Goal: Task Accomplishment & Management: Manage account settings

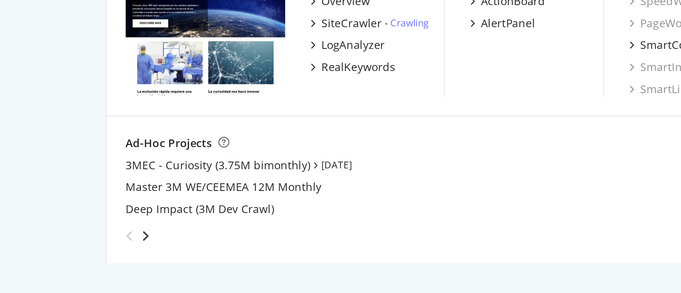
scroll to position [38, 0]
click at [77, 199] on div "grid" at bounding box center [282, 198] width 435 height 17
click at [77, 199] on icon "angle-right" at bounding box center [79, 200] width 4 height 7
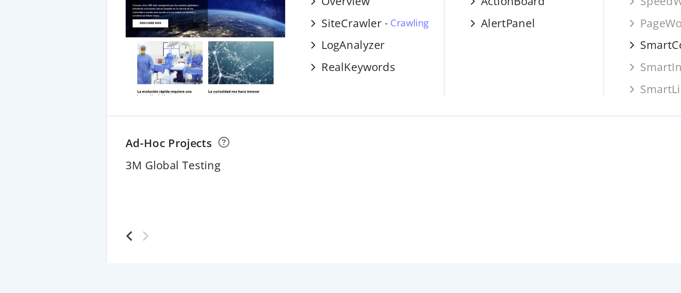
click at [77, 199] on icon "angle-right" at bounding box center [79, 200] width 4 height 7
click at [68, 200] on icon "angle-left" at bounding box center [70, 200] width 4 height 7
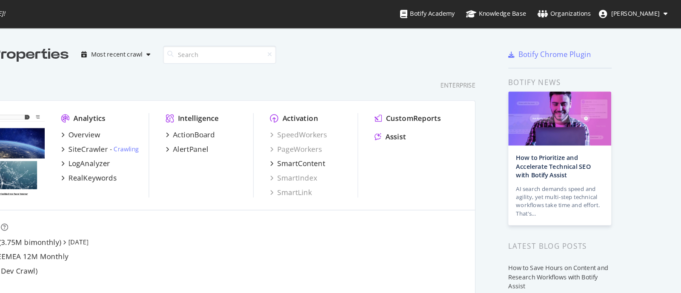
scroll to position [0, 0]
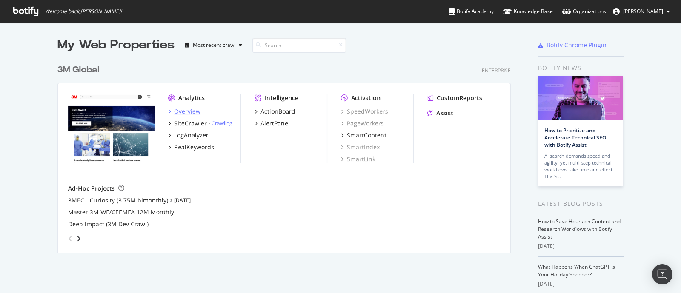
click at [182, 109] on div "Overview" at bounding box center [187, 111] width 26 height 9
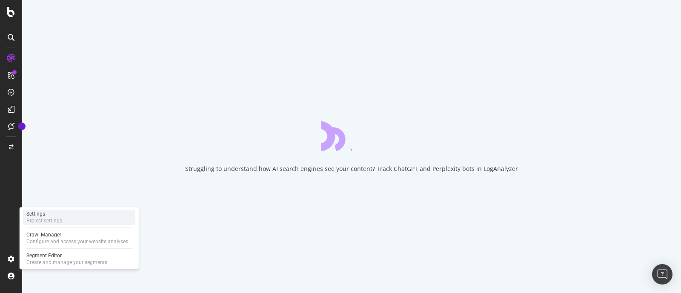
click at [56, 222] on div "Project settings" at bounding box center [44, 221] width 36 height 7
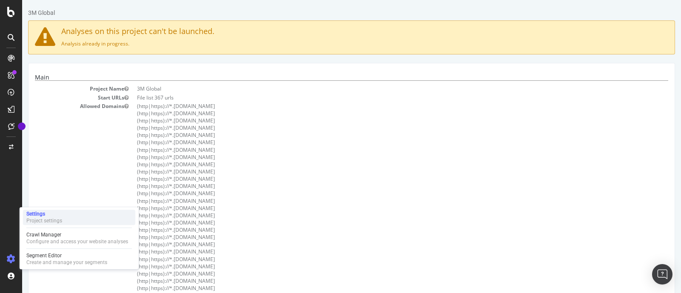
click at [67, 215] on div "Settings Project settings" at bounding box center [79, 217] width 112 height 15
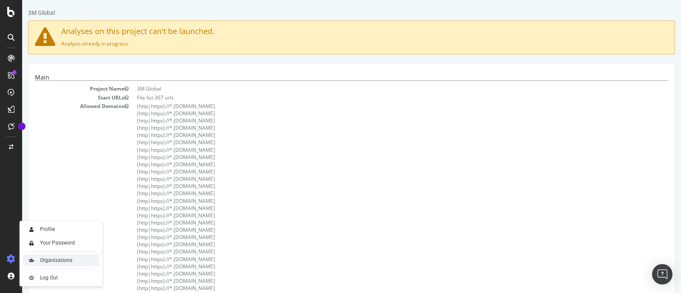
click at [54, 262] on div "Organizations" at bounding box center [56, 260] width 32 height 7
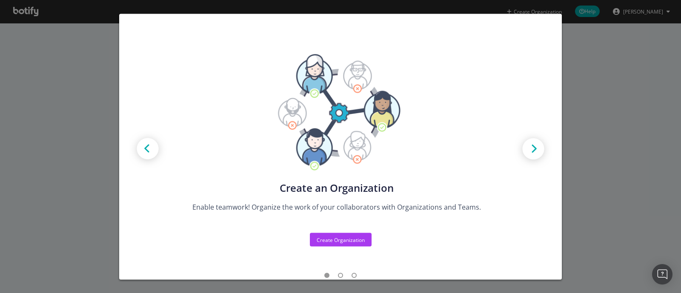
click at [526, 146] on img "modal" at bounding box center [533, 150] width 38 height 38
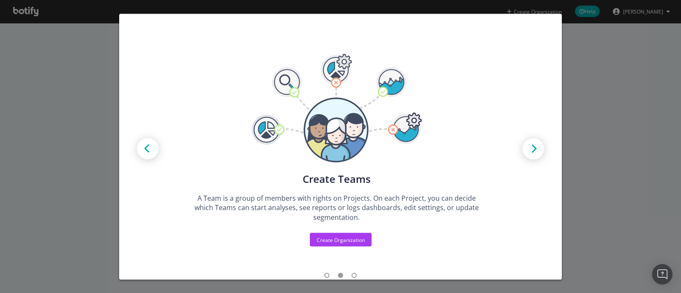
click at [526, 146] on img "modal" at bounding box center [533, 150] width 38 height 38
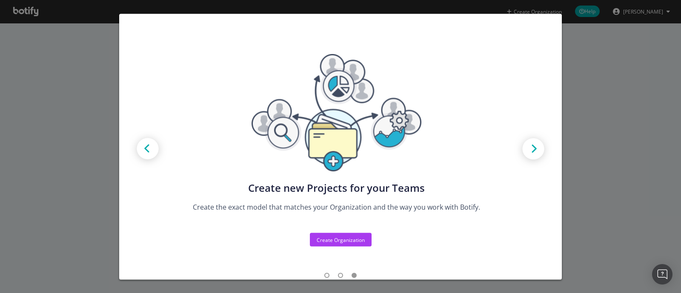
click at [526, 146] on img "modal" at bounding box center [533, 150] width 38 height 38
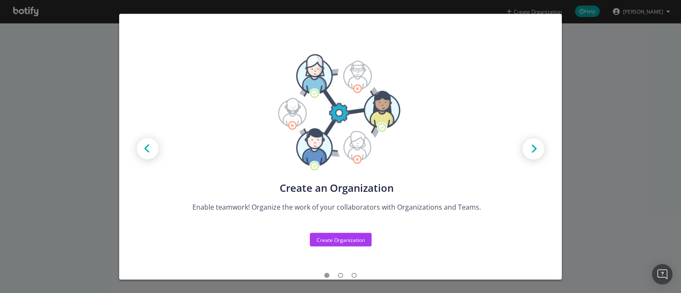
click at [593, 93] on div "Create new Projects for your Teams Create the exact model that matches your Org…" at bounding box center [340, 146] width 681 height 293
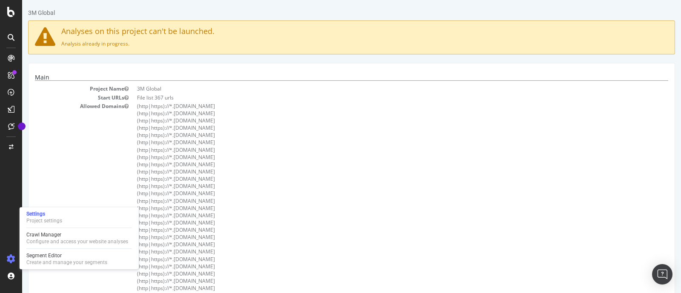
click at [272, 186] on li "(http|https)://*.[DOMAIN_NAME]" at bounding box center [402, 186] width 531 height 7
